Goal: Transaction & Acquisition: Obtain resource

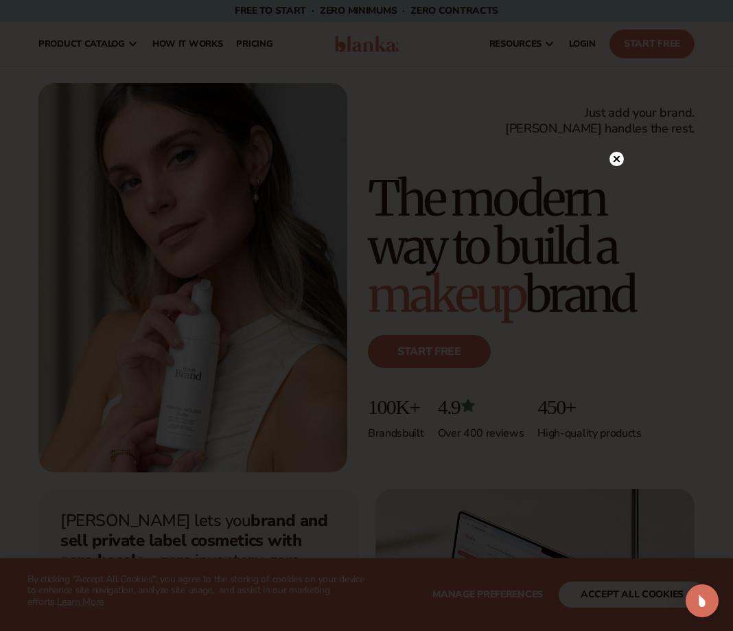
click at [615, 156] on circle at bounding box center [617, 159] width 14 height 14
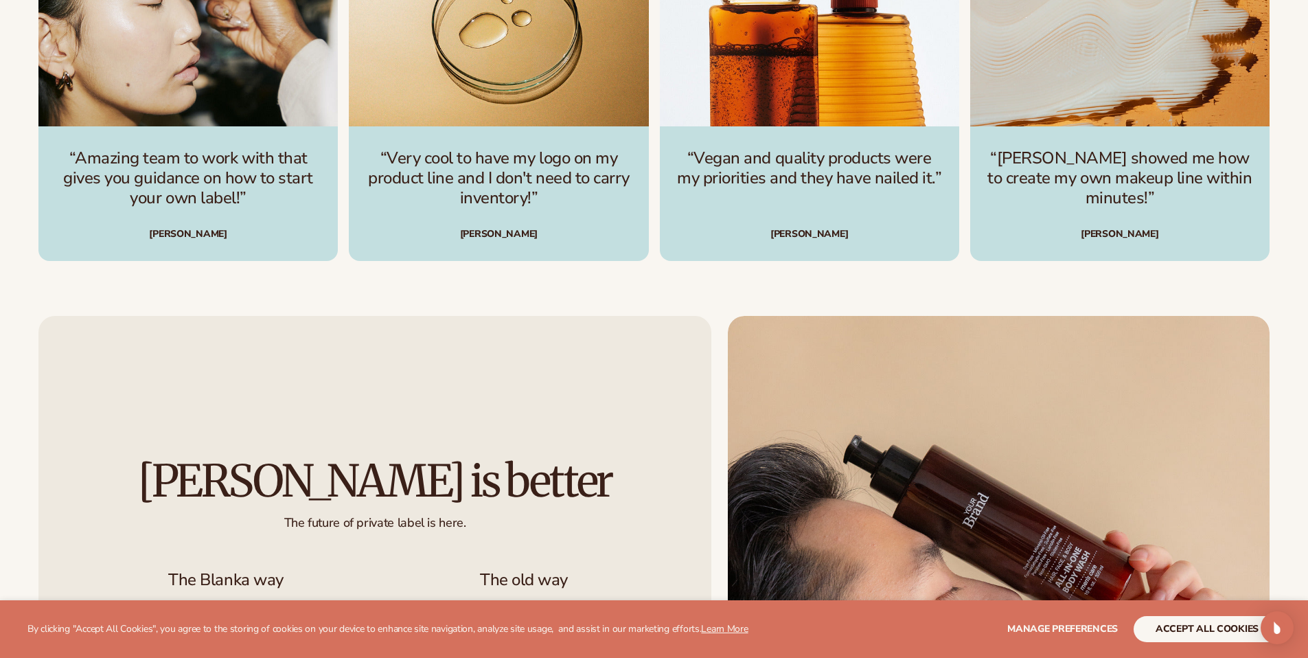
scroll to position [4395, 0]
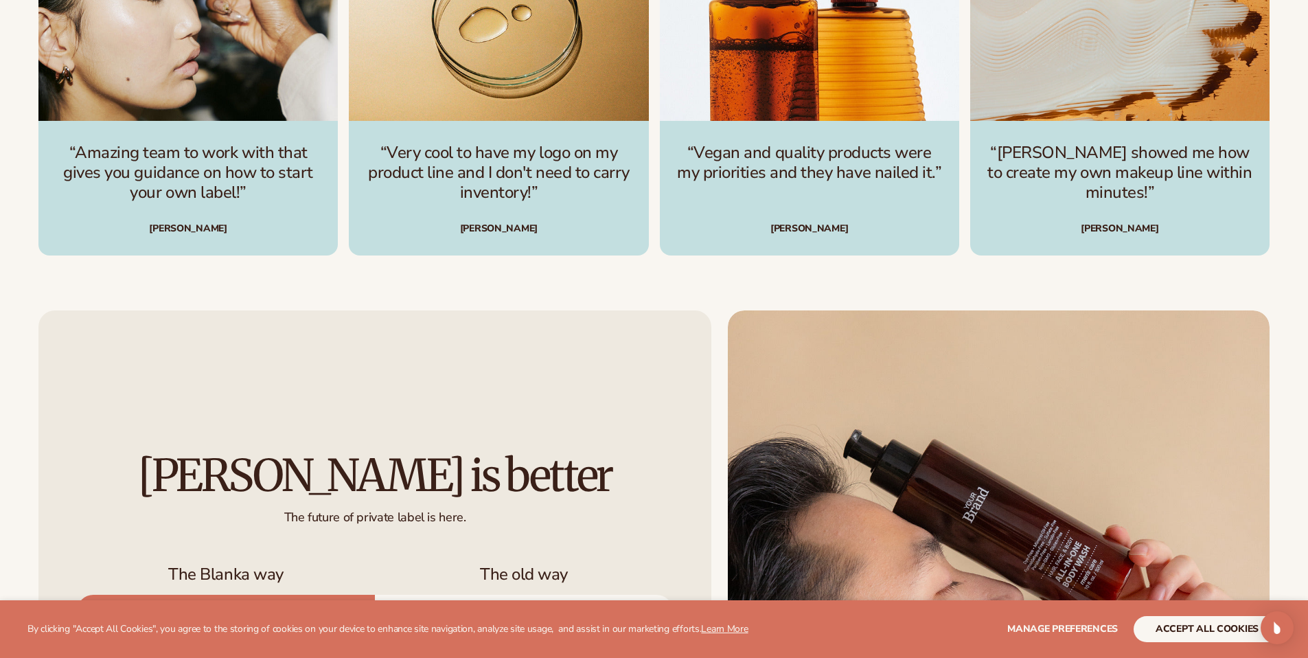
click at [733, 227] on div "Katie S." at bounding box center [809, 220] width 266 height 30
click at [733, 229] on div "Katie S." at bounding box center [809, 220] width 266 height 30
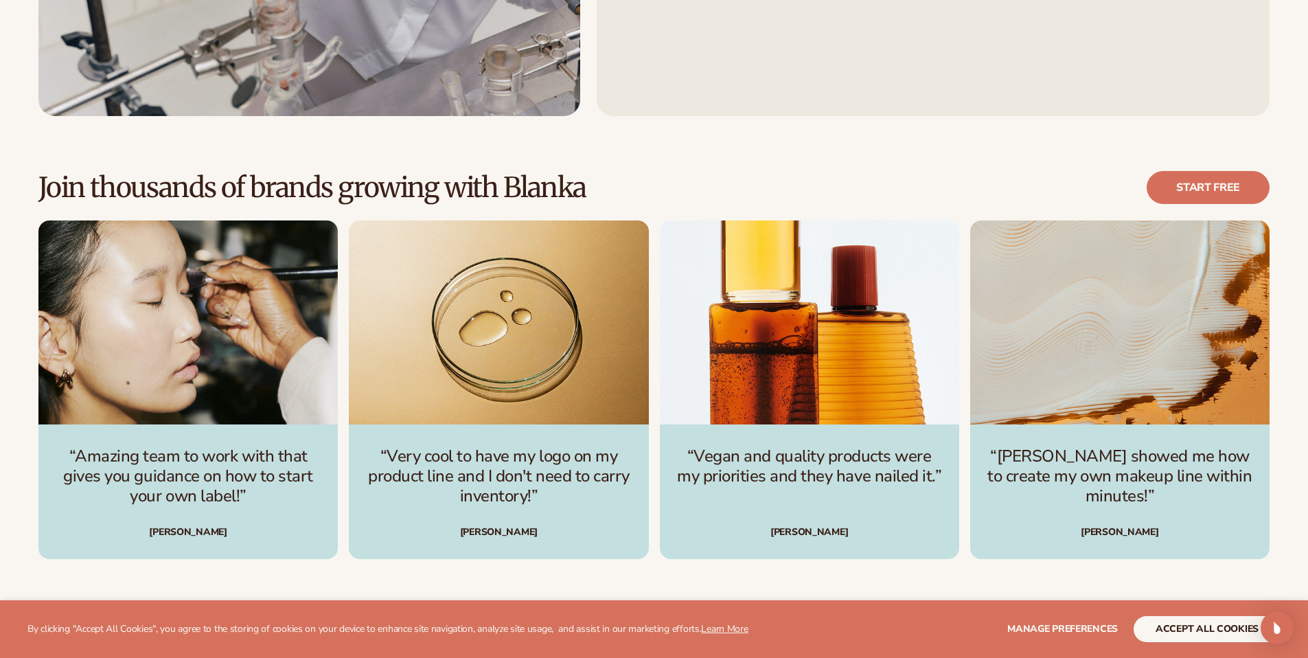
scroll to position [4090, 0]
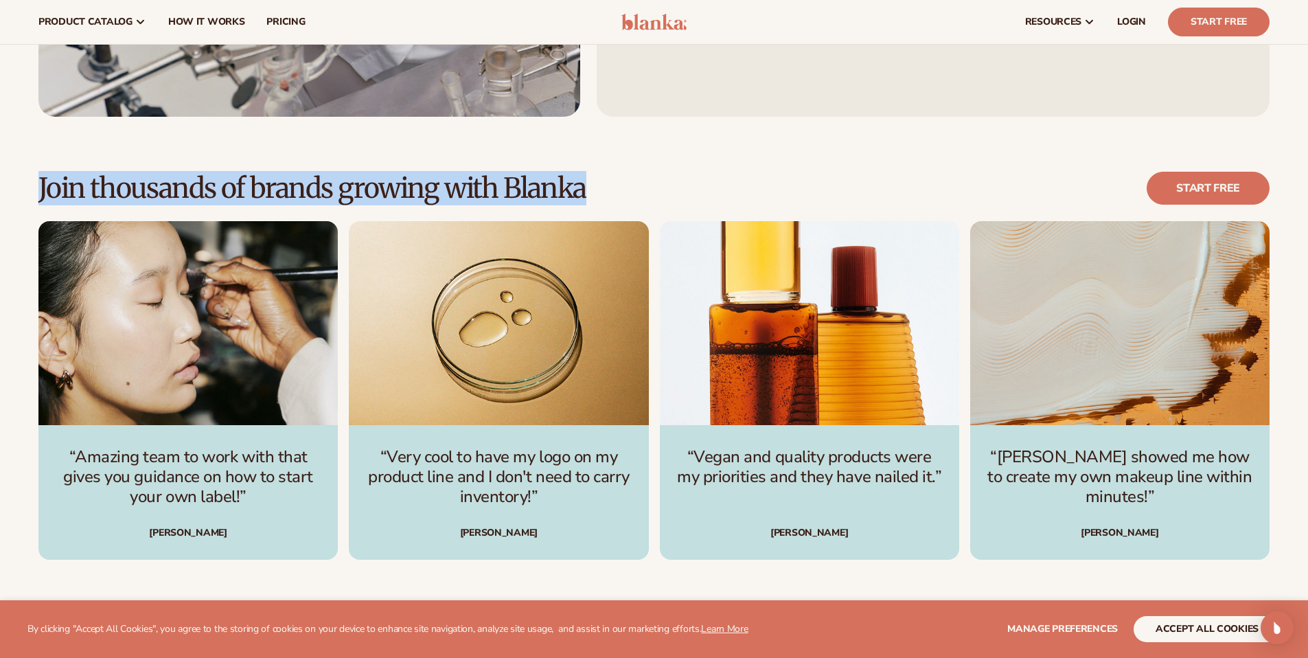
drag, startPoint x: 590, startPoint y: 194, endPoint x: 72, endPoint y: 162, distance: 519.4
click at [130, 176] on h2 "Join thousands of brands growing with Blanka" at bounding box center [312, 188] width 548 height 30
drag, startPoint x: 38, startPoint y: 189, endPoint x: 483, endPoint y: 213, distance: 446.2
click at [483, 213] on div "Join thousands of brands growing with Blanka Start free" at bounding box center [653, 196] width 1231 height 49
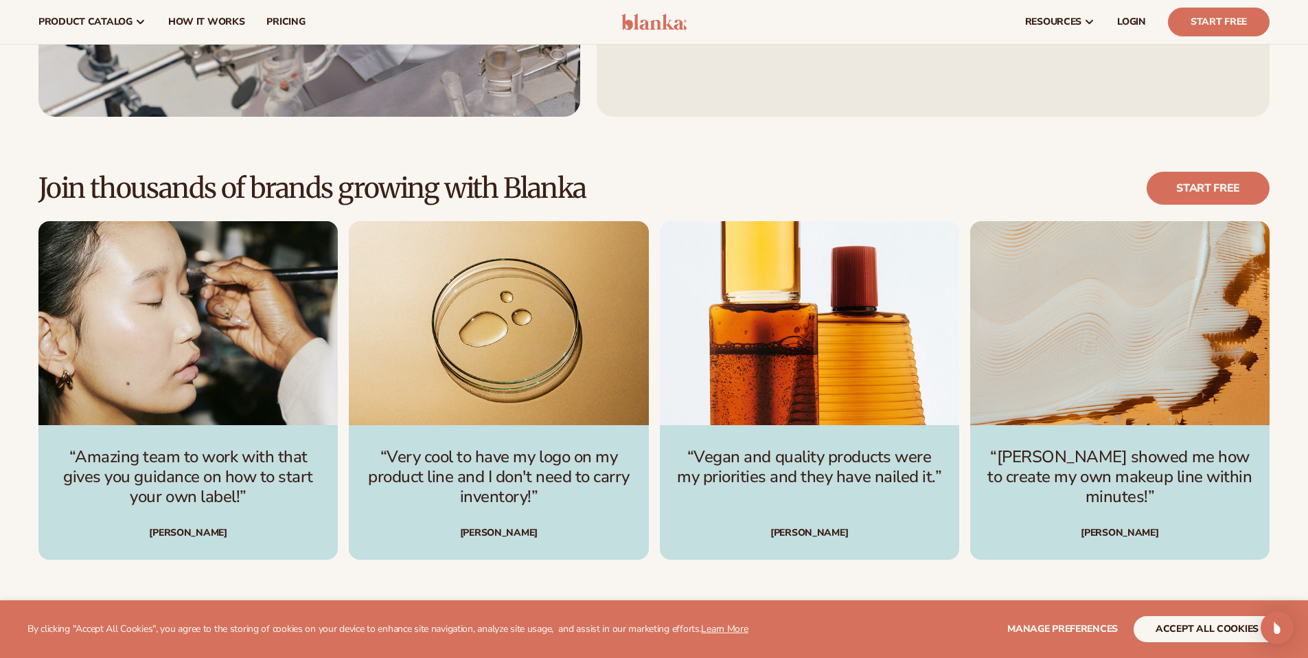
click at [595, 200] on div "Join thousands of brands growing with Blanka Start free" at bounding box center [653, 196] width 1231 height 49
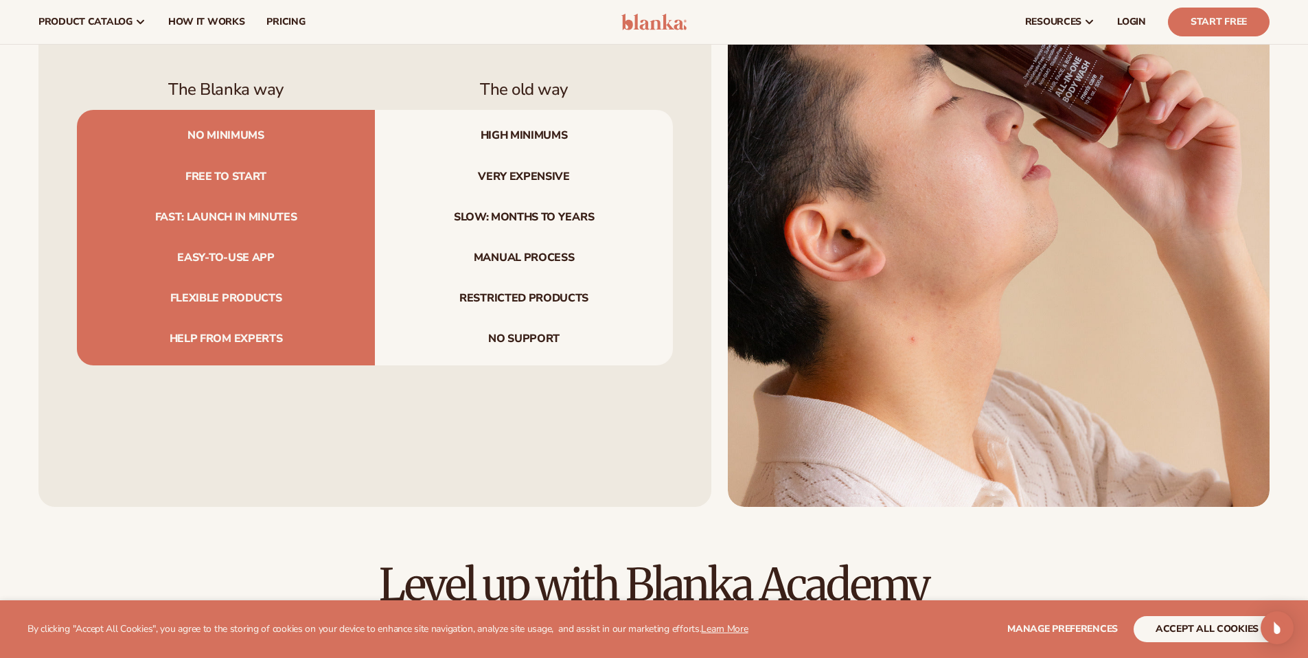
scroll to position [4879, 0]
drag, startPoint x: 222, startPoint y: 141, endPoint x: 164, endPoint y: 144, distance: 58.4
click at [164, 144] on span "No minimums" at bounding box center [226, 134] width 298 height 46
click at [184, 139] on span "No minimums" at bounding box center [226, 134] width 298 height 46
drag, startPoint x: 188, startPoint y: 136, endPoint x: 286, endPoint y: 137, distance: 97.5
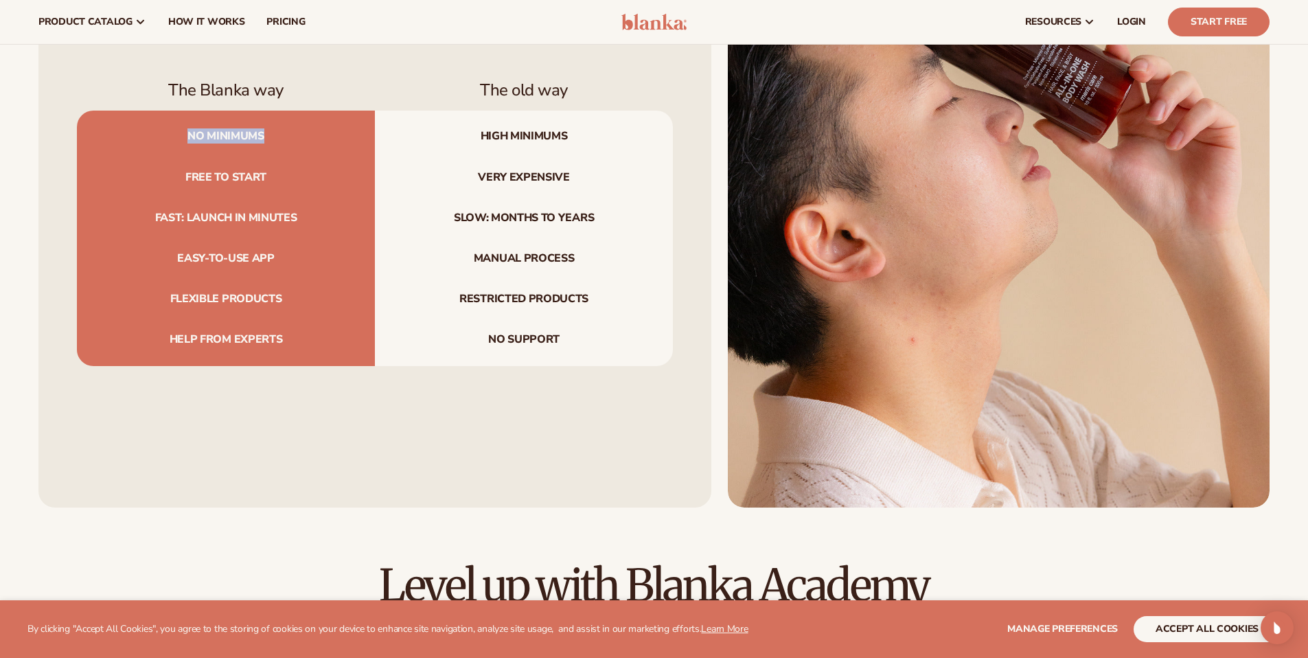
click at [286, 137] on span "No minimums" at bounding box center [226, 134] width 298 height 46
drag, startPoint x: 214, startPoint y: 181, endPoint x: 287, endPoint y: 181, distance: 73.5
click at [287, 181] on span "Free to start" at bounding box center [226, 177] width 298 height 41
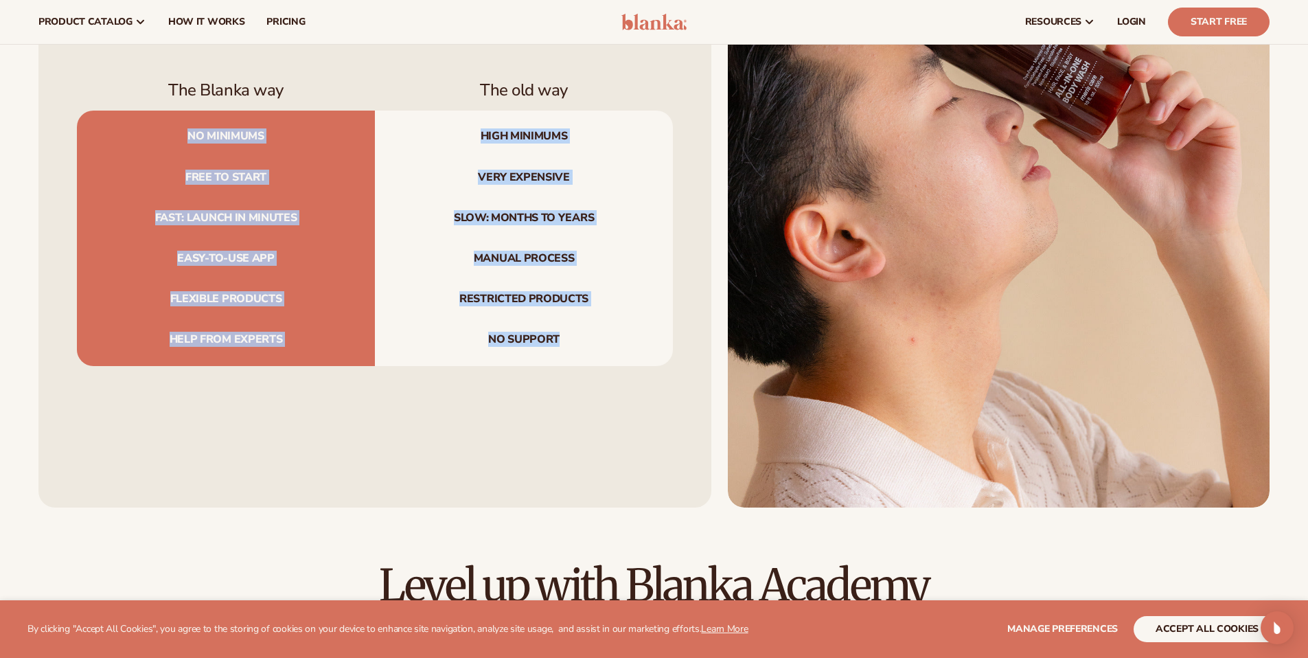
drag, startPoint x: 600, startPoint y: 341, endPoint x: 180, endPoint y: 130, distance: 470.1
click at [180, 130] on div "No minimums High minimums Free to start Very expensive Fast: launch in minutes …" at bounding box center [375, 238] width 596 height 255
click at [180, 130] on span "No minimums" at bounding box center [226, 134] width 298 height 46
drag, startPoint x: 189, startPoint y: 135, endPoint x: 614, endPoint y: 333, distance: 469.0
click at [614, 332] on div "No minimums High minimums Free to start Very expensive Fast: launch in minutes …" at bounding box center [375, 238] width 596 height 255
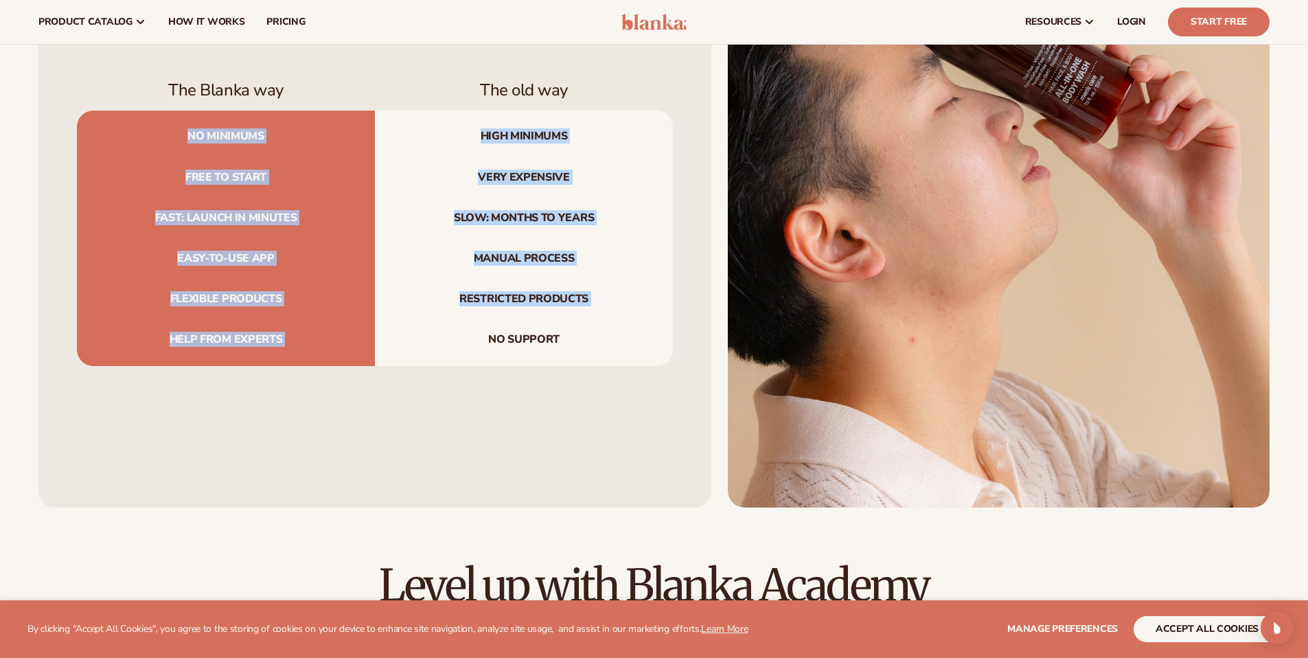
click at [614, 333] on span "No support" at bounding box center [524, 342] width 298 height 46
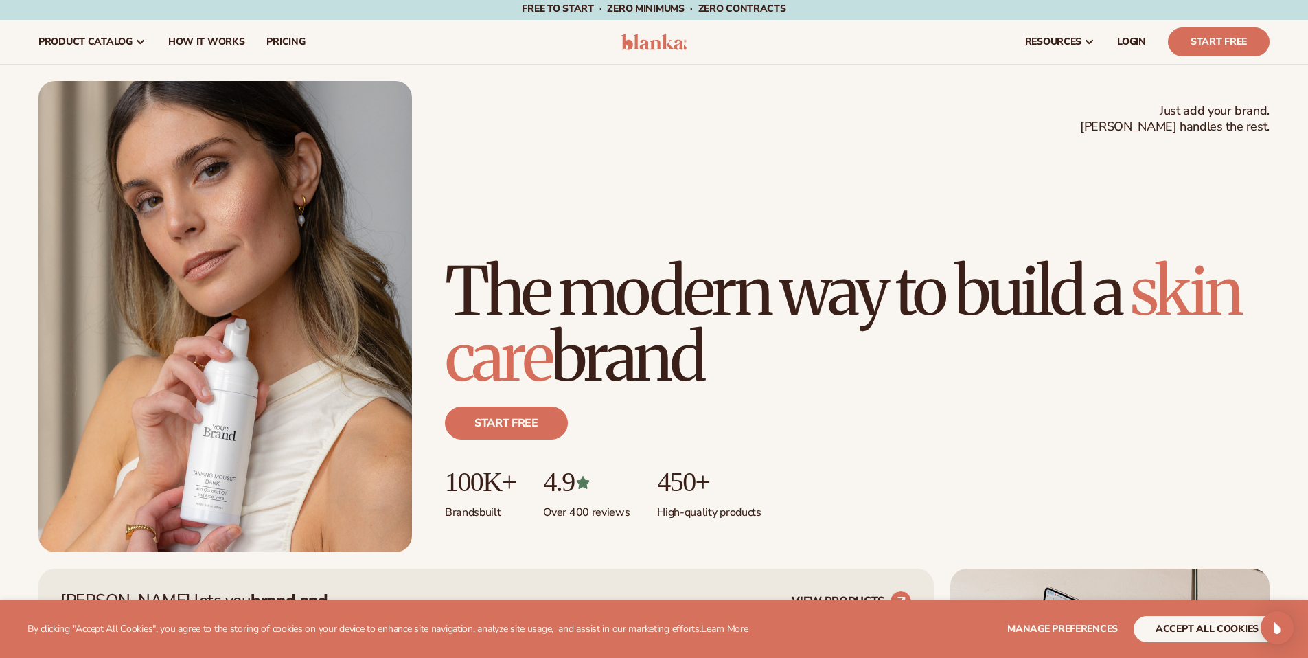
scroll to position [3, 0]
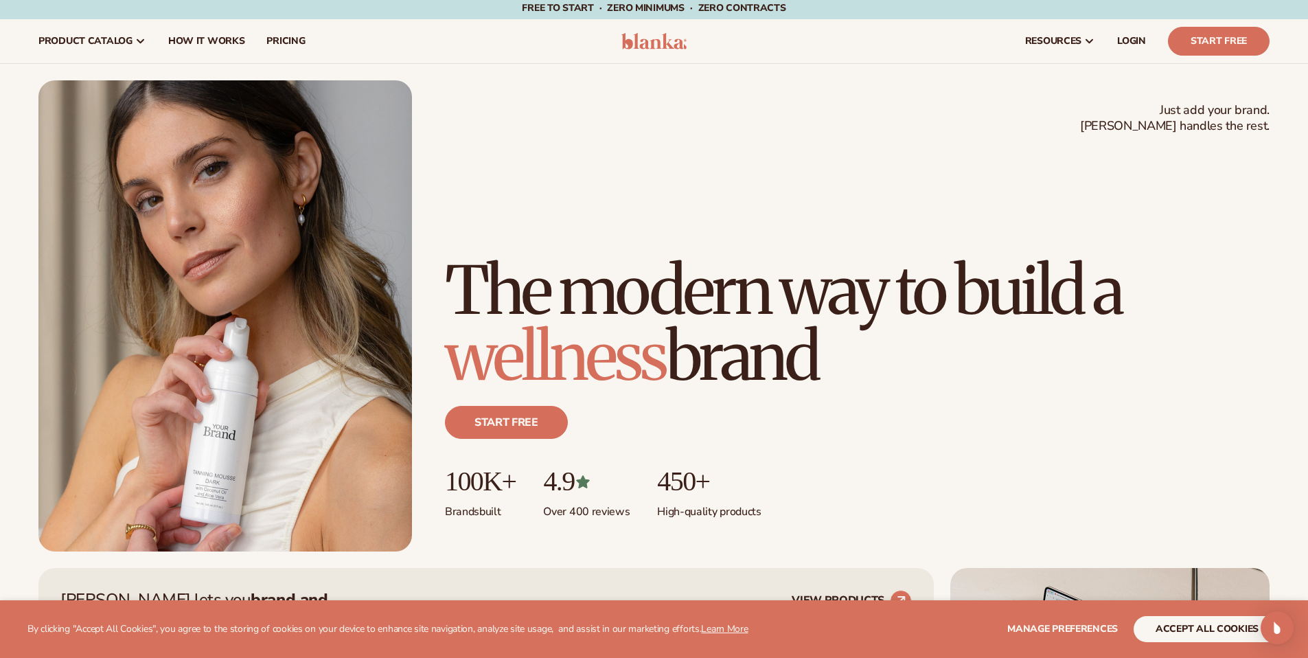
drag, startPoint x: 911, startPoint y: 420, endPoint x: 414, endPoint y: 233, distance: 531.2
click at [414, 233] on div "Just add your brand. Blanka handles the rest. beauty,skin care,wellness,makeup …" at bounding box center [653, 315] width 1231 height 471
click at [441, 221] on div "Just add your brand. Blanka handles the rest. beauty,skin care,wellness,makeup …" at bounding box center [653, 315] width 1231 height 471
drag, startPoint x: 519, startPoint y: 256, endPoint x: 960, endPoint y: 419, distance: 470.1
click at [733, 419] on div "Just add your brand. Blanka handles the rest. beauty,skin care,wellness,makeup …" at bounding box center [653, 315] width 1231 height 471
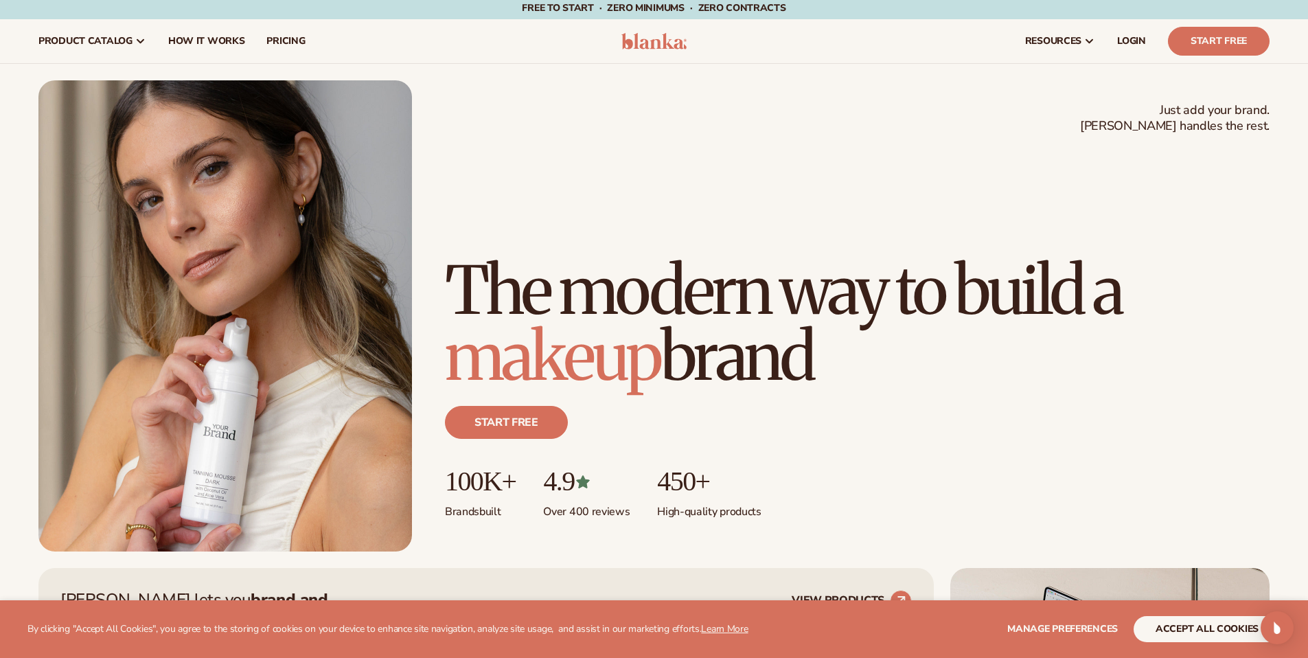
click at [733, 419] on div "Start free" at bounding box center [857, 427] width 825 height 77
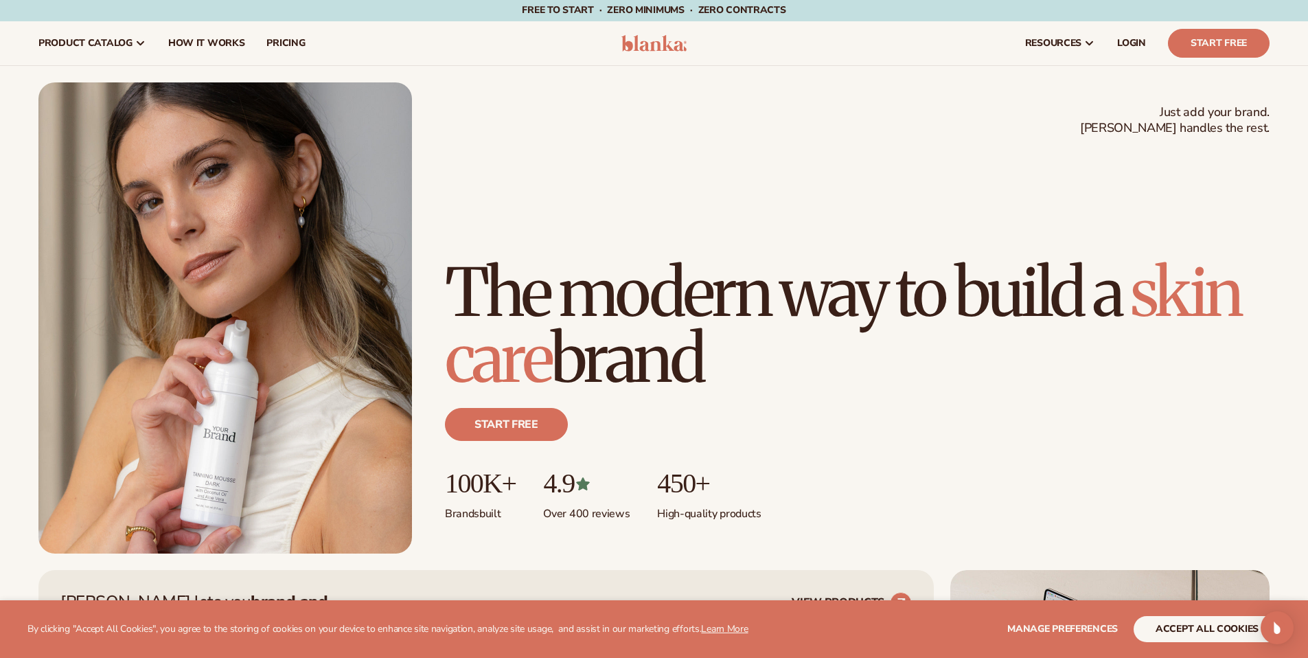
scroll to position [0, 0]
drag, startPoint x: 806, startPoint y: 13, endPoint x: 499, endPoint y: 14, distance: 306.9
click at [499, 14] on div "Free to start · ZERO minimums · ZERO contracts · Free to start · ZERO minimums …" at bounding box center [653, 11] width 1239 height 22
click at [500, 14] on div "Free to start · ZERO minimums · ZERO contracts · Free to start · ZERO minimums …" at bounding box center [653, 11] width 1239 height 22
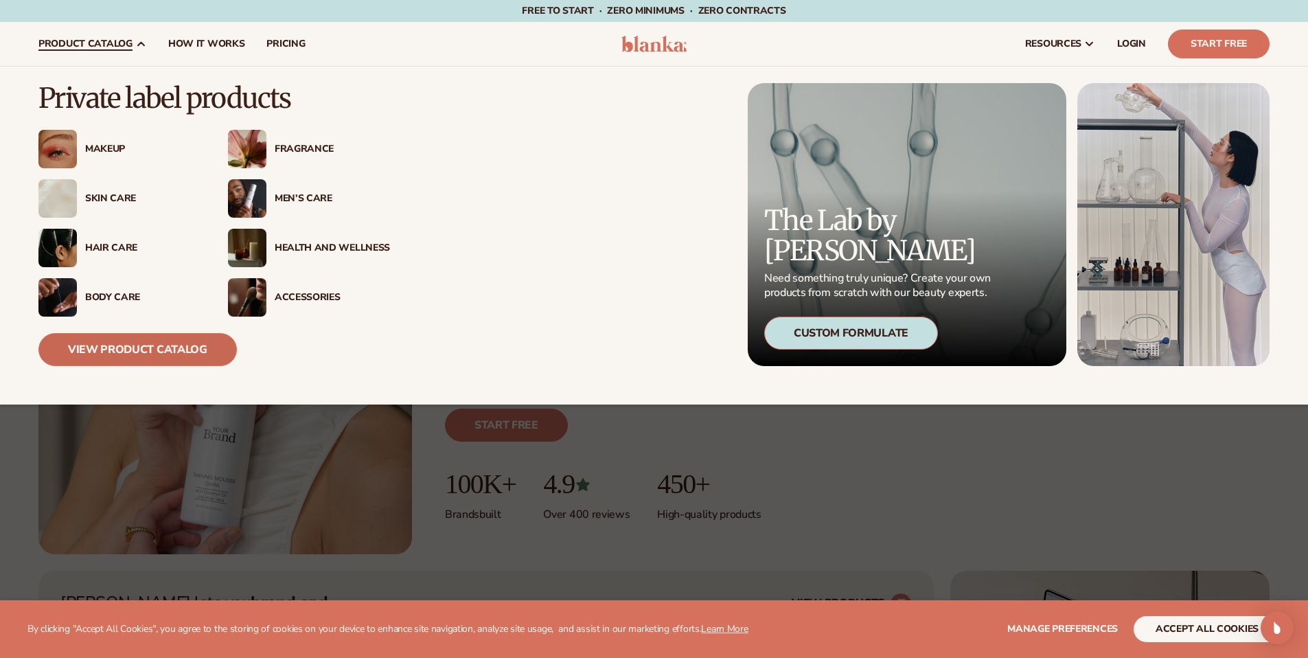
click at [169, 356] on link "View Product Catalog" at bounding box center [137, 349] width 198 height 33
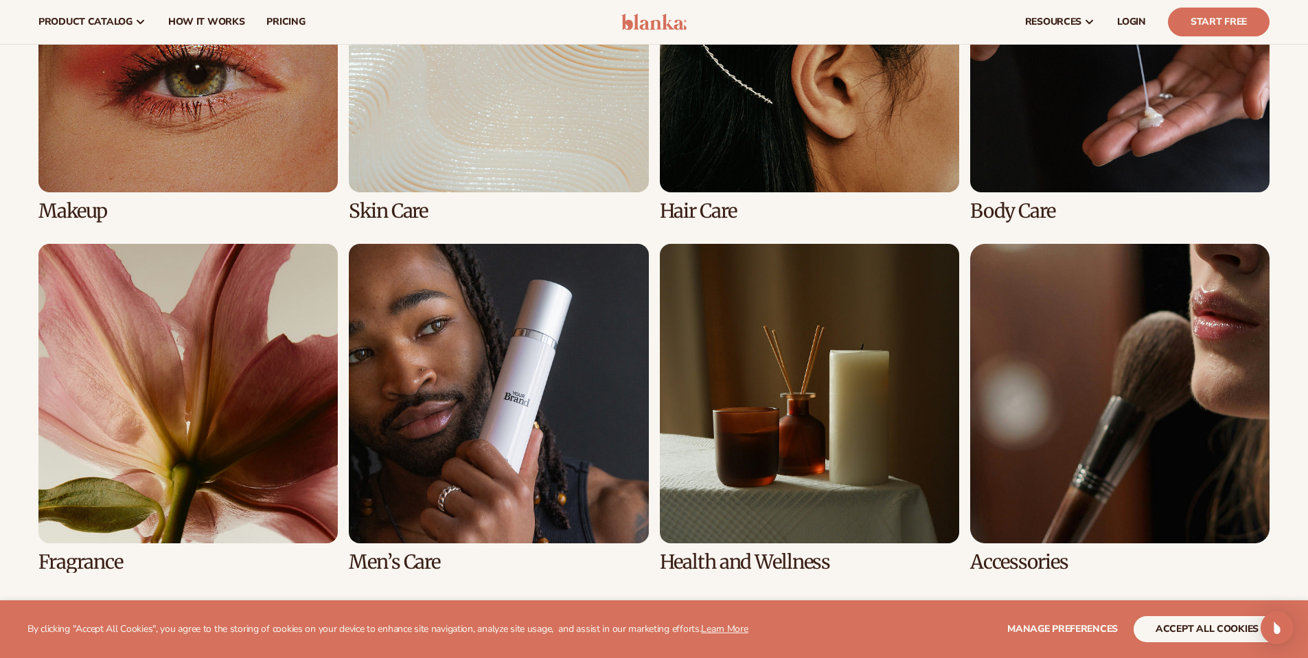
scroll to position [1127, 0]
